Goal: Navigation & Orientation: Find specific page/section

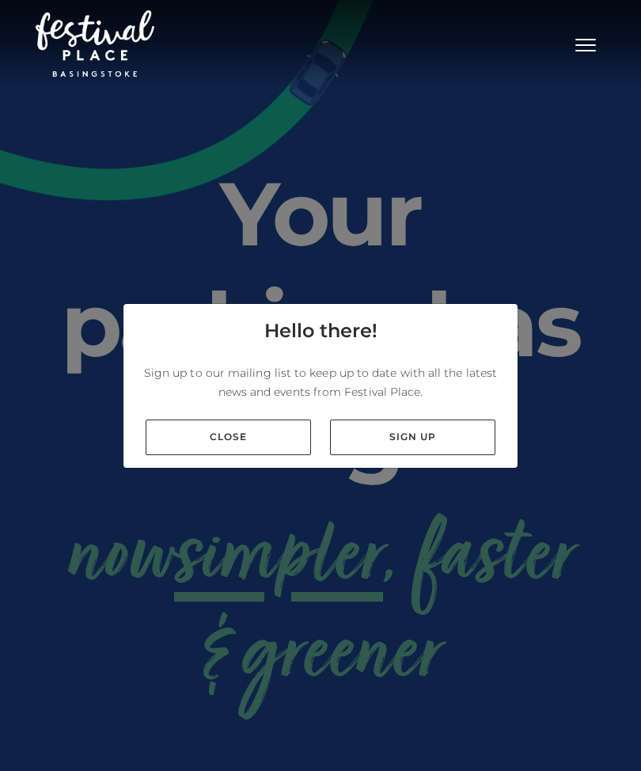
click at [271, 455] on link "Close" at bounding box center [228, 438] width 165 height 36
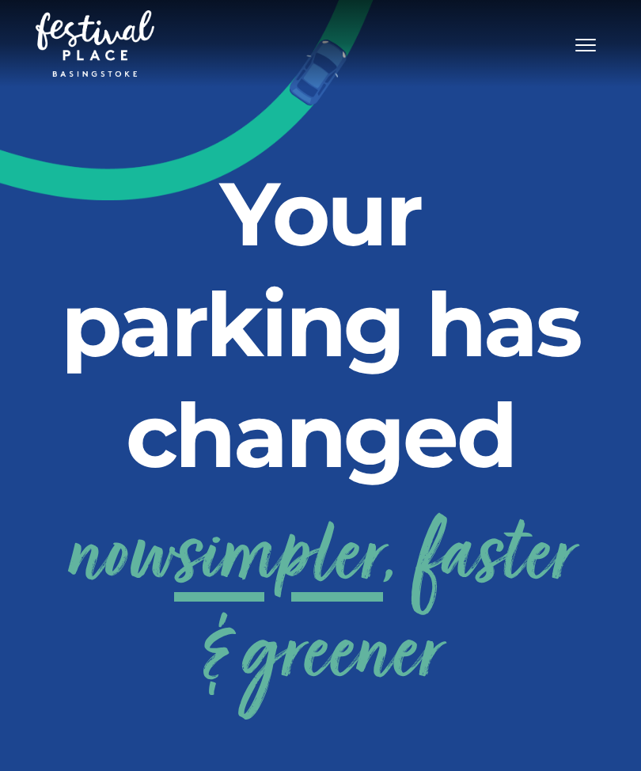
click at [576, 42] on button "Toggle navigation" at bounding box center [586, 43] width 40 height 23
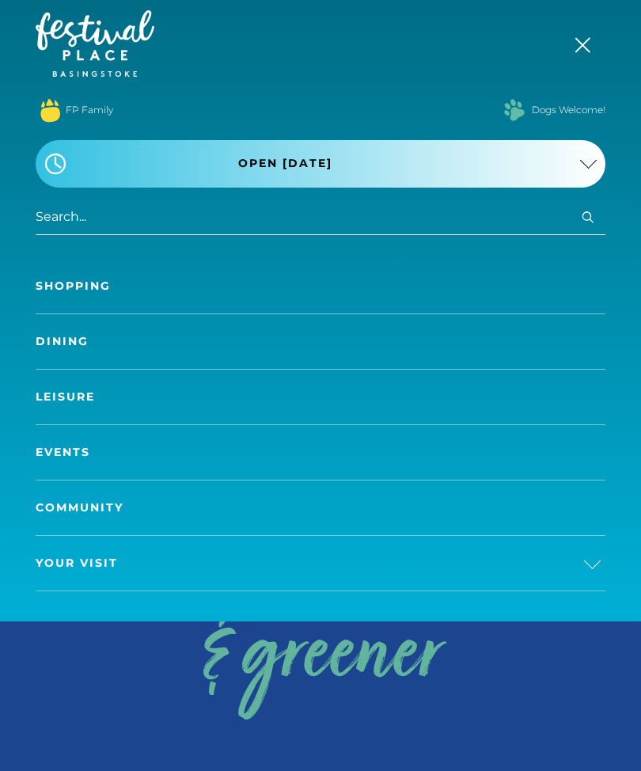
click at [413, 271] on link "Shopping" at bounding box center [321, 286] width 570 height 55
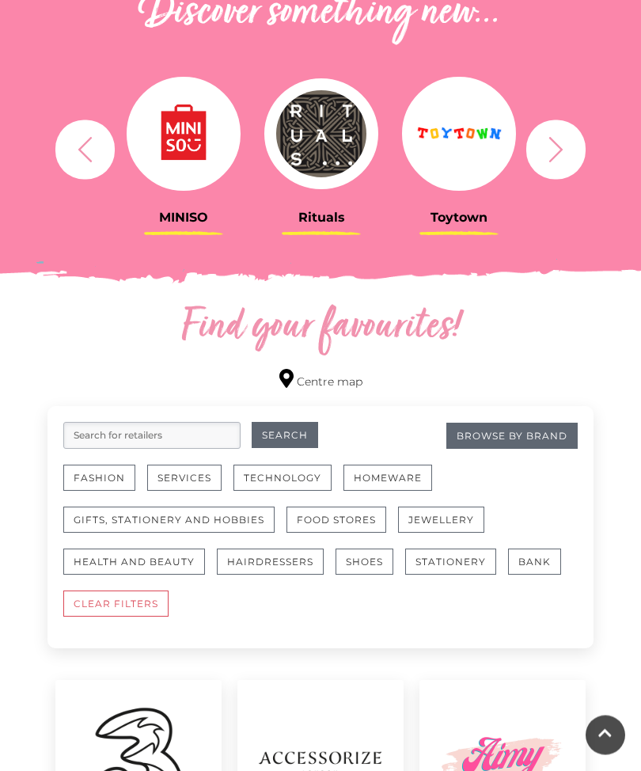
scroll to position [595, 0]
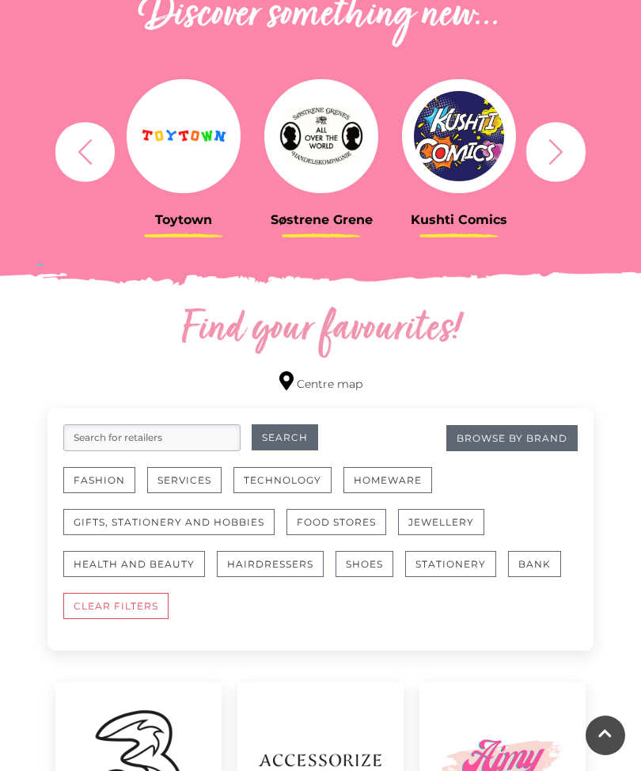
click at [568, 158] on icon "button" at bounding box center [556, 151] width 29 height 29
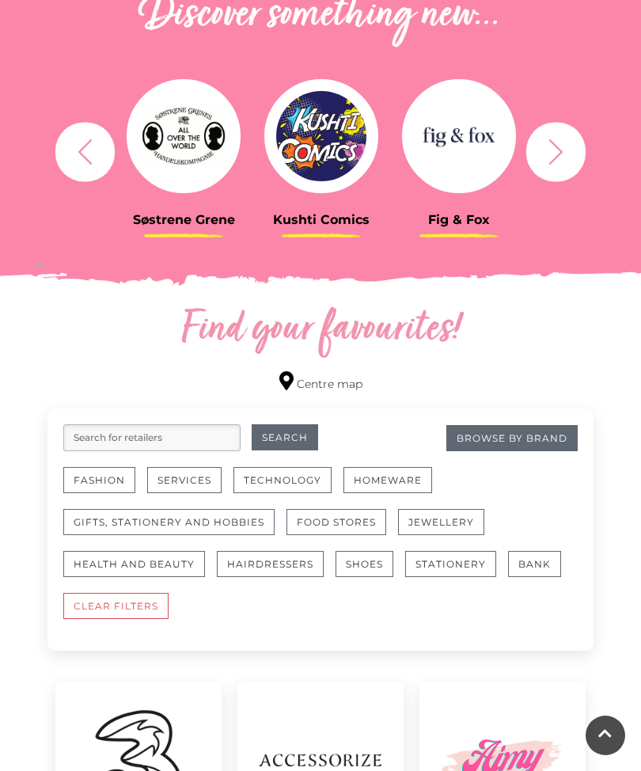
click at [563, 144] on icon "button" at bounding box center [556, 151] width 29 height 29
click at [569, 152] on icon "button" at bounding box center [556, 151] width 29 height 29
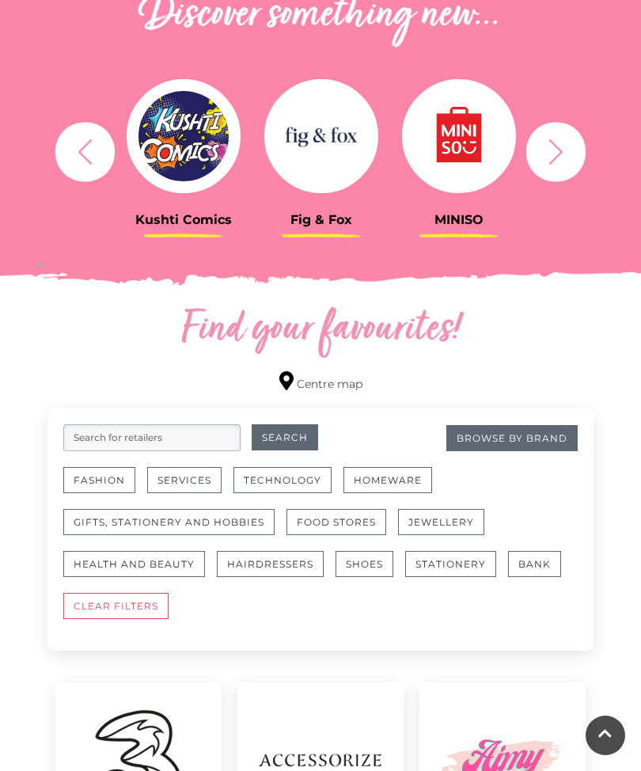
click at [559, 157] on icon "button" at bounding box center [556, 151] width 29 height 29
click at [555, 166] on button "button" at bounding box center [556, 151] width 59 height 59
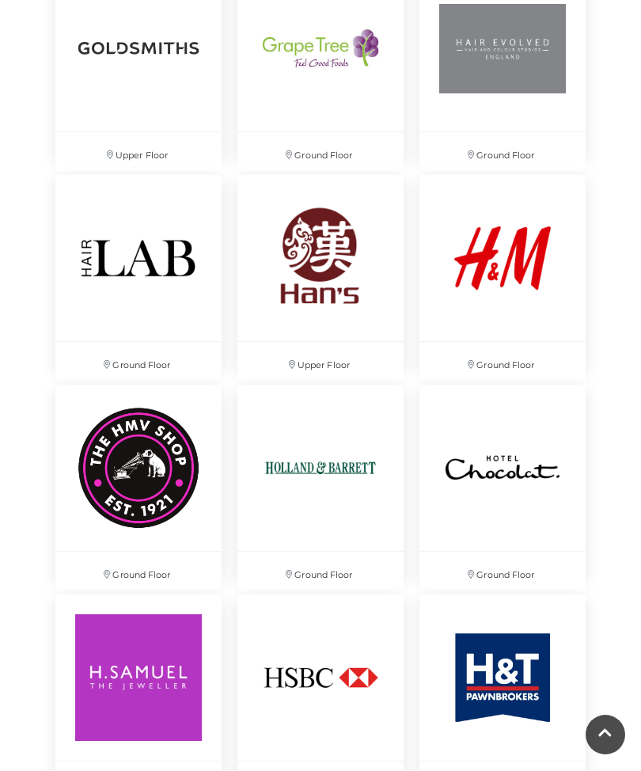
scroll to position [3411, 0]
click at [501, 288] on img at bounding box center [503, 258] width 166 height 166
